Goal: Task Accomplishment & Management: Manage account settings

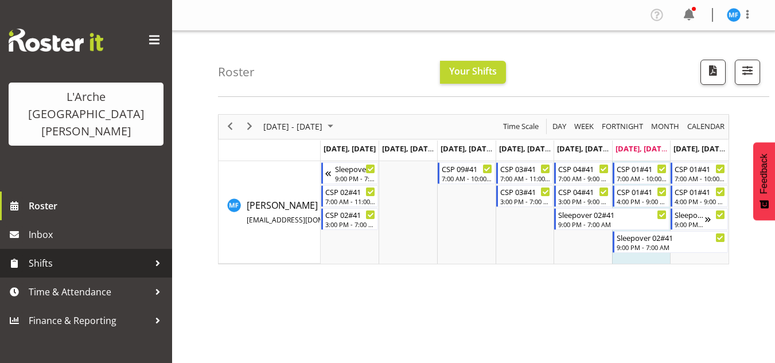
click at [151, 255] on div at bounding box center [157, 263] width 17 height 17
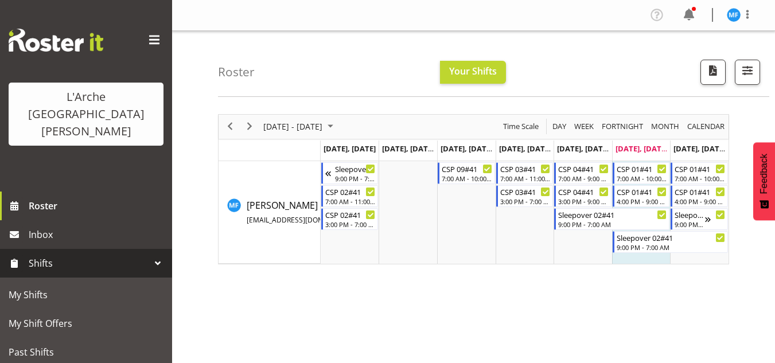
scroll to position [29, 0]
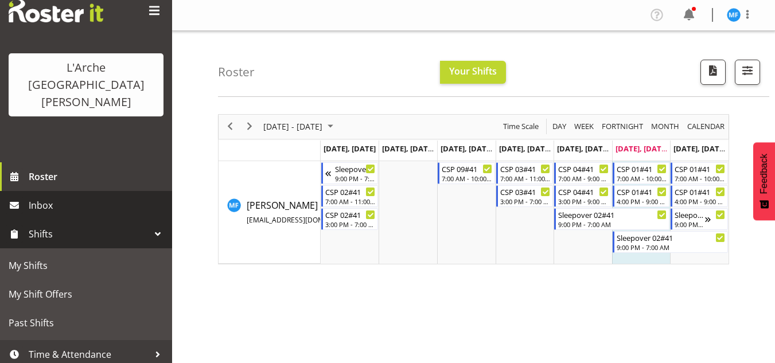
click at [48, 197] on span "Inbox" at bounding box center [98, 205] width 138 height 17
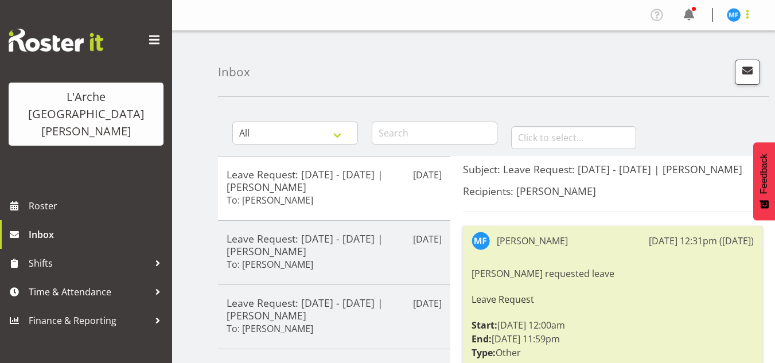
click at [747, 11] on span at bounding box center [748, 14] width 14 height 14
click at [708, 57] on link "Log Out" at bounding box center [699, 60] width 110 height 21
